Goal: Information Seeking & Learning: Check status

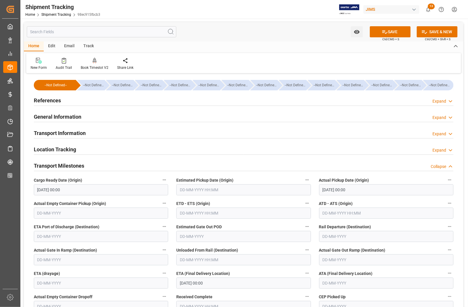
scroll to position [36, 0]
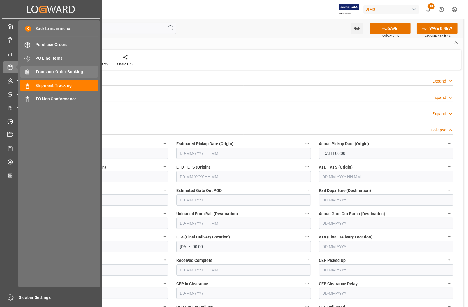
click at [50, 72] on span "Transport Order Booking" at bounding box center [67, 72] width 63 height 6
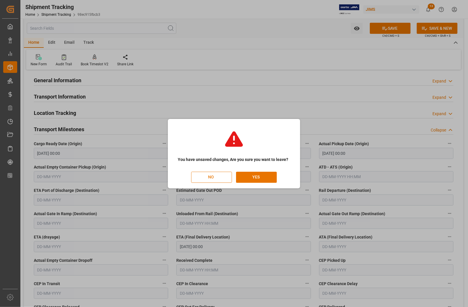
click at [211, 180] on button "NO" at bounding box center [211, 177] width 41 height 11
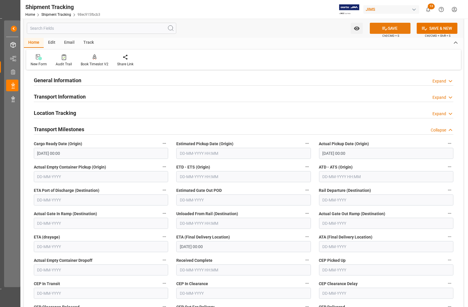
click at [392, 28] on button "SAVE" at bounding box center [390, 28] width 41 height 11
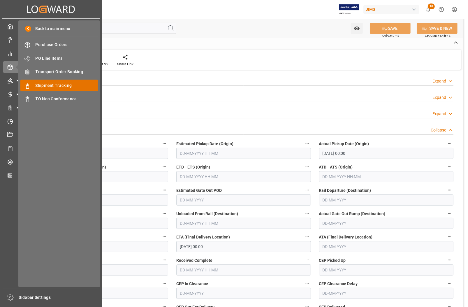
scroll to position [0, 0]
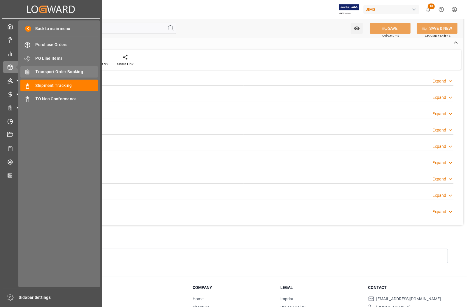
click at [57, 72] on span "Transport Order Booking" at bounding box center [67, 72] width 63 height 6
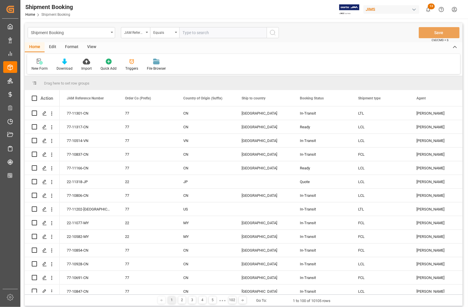
click at [197, 33] on input "text" at bounding box center [222, 32] width 87 height 11
type input "77-11245-[GEOGRAPHIC_DATA]"
click at [270, 34] on icon "search button" at bounding box center [272, 32] width 7 height 7
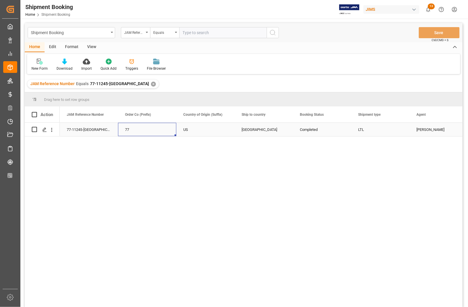
click at [151, 128] on div "77" at bounding box center [147, 129] width 44 height 13
click at [195, 37] on input "text" at bounding box center [222, 32] width 87 height 11
type input "77-11246-US"
click at [272, 34] on icon "search button" at bounding box center [272, 32] width 7 height 7
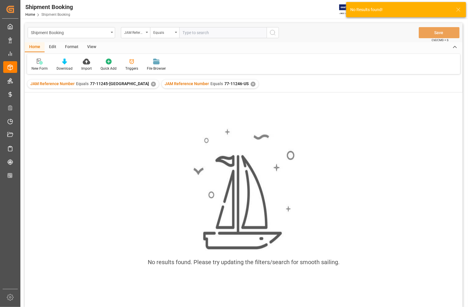
click at [151, 82] on div "✕" at bounding box center [153, 84] width 5 height 5
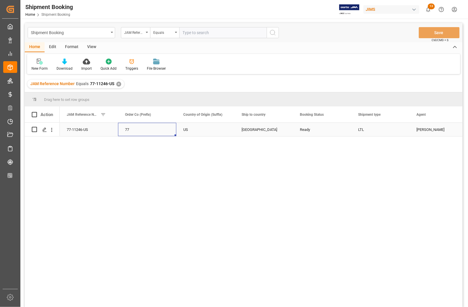
click at [153, 130] on div "77" at bounding box center [147, 129] width 44 height 13
click at [420, 129] on div "722031" at bounding box center [432, 129] width 58 height 13
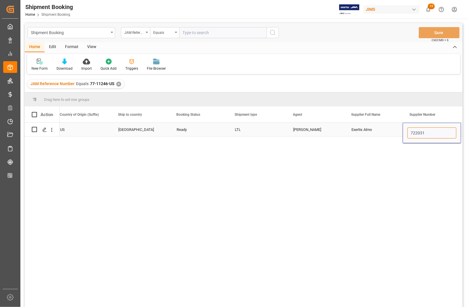
drag, startPoint x: 425, startPoint y: 133, endPoint x: 407, endPoint y: 130, distance: 19.2
click at [407, 130] on div "722031" at bounding box center [432, 133] width 58 height 20
click at [451, 118] on div "Supplier Number" at bounding box center [431, 114] width 44 height 16
click at [451, 114] on span at bounding box center [451, 114] width 5 height 5
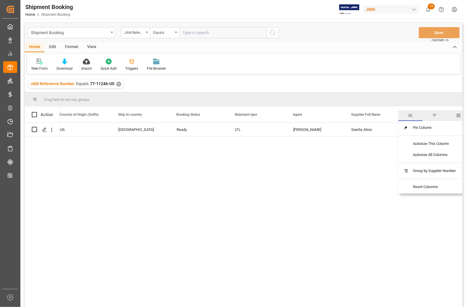
click at [436, 115] on span "filter" at bounding box center [434, 115] width 5 height 5
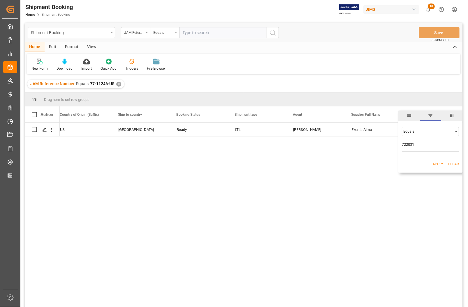
type input "722031"
click at [436, 163] on button "Apply" at bounding box center [437, 164] width 11 height 6
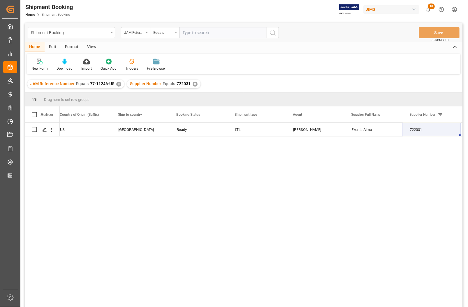
click at [118, 83] on div "✕" at bounding box center [118, 84] width 5 height 5
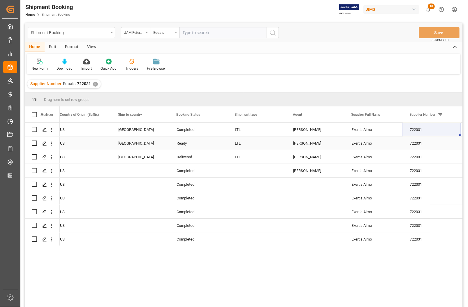
click at [154, 143] on div "[GEOGRAPHIC_DATA]" at bounding box center [140, 143] width 44 height 13
